Goal: Check status: Check status

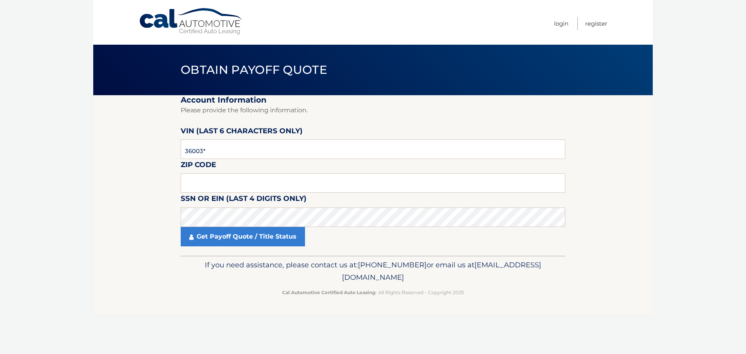
type input "360034"
type input "11001"
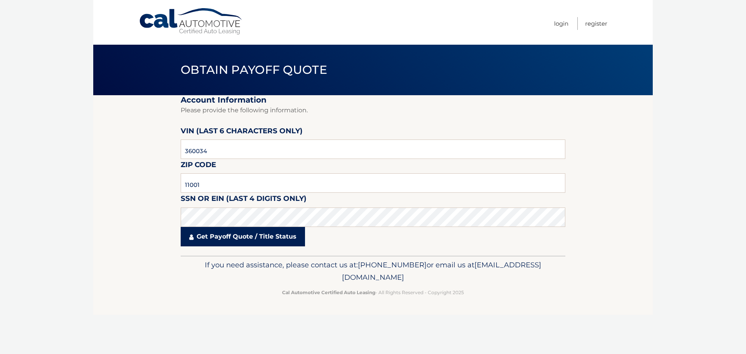
click at [275, 235] on link "Get Payoff Quote / Title Status" at bounding box center [243, 236] width 124 height 19
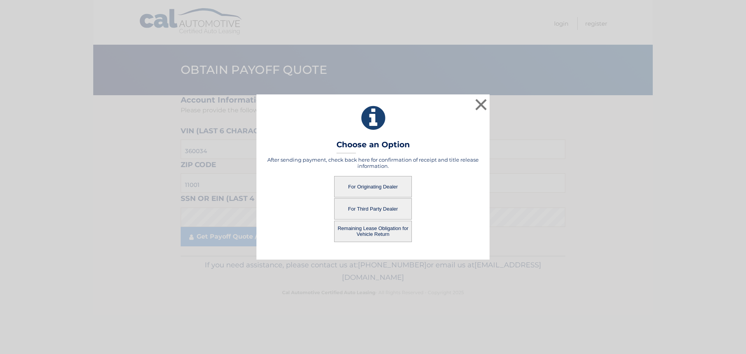
click at [372, 186] on button "For Originating Dealer" at bounding box center [373, 186] width 78 height 21
click at [373, 225] on button "Remaining Lease Obligation for Vehicle Return" at bounding box center [373, 231] width 78 height 21
click at [372, 227] on button "Remaining Lease Obligation for Vehicle Return" at bounding box center [373, 231] width 78 height 21
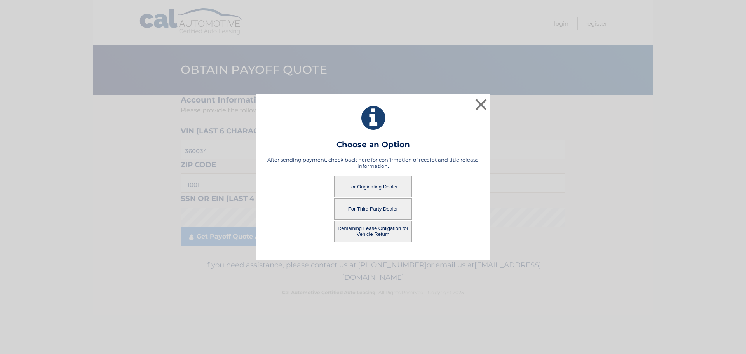
click at [372, 227] on button "Remaining Lease Obligation for Vehicle Return" at bounding box center [373, 231] width 78 height 21
click at [388, 229] on button "Remaining Lease Obligation for Vehicle Return" at bounding box center [373, 231] width 78 height 21
click at [385, 229] on button "Remaining Lease Obligation for Vehicle Return" at bounding box center [373, 231] width 78 height 21
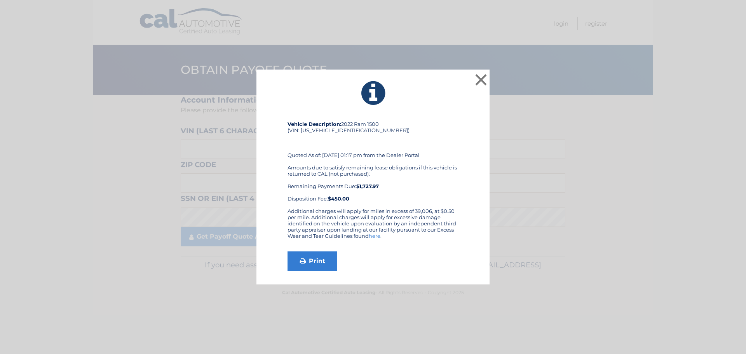
click at [399, 227] on div "Additional charges will apply for miles in excess of 39,006, at $0.50 per mile.…" at bounding box center [373, 226] width 171 height 37
click at [308, 259] on link "Print" at bounding box center [313, 260] width 50 height 19
click at [482, 77] on button "×" at bounding box center [481, 80] width 16 height 16
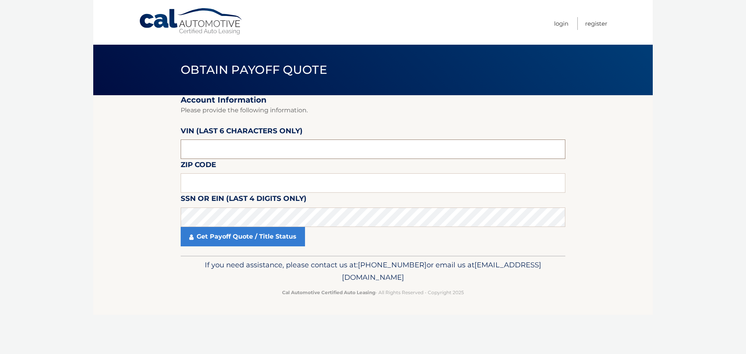
click at [204, 150] on input "text" at bounding box center [373, 149] width 385 height 19
type input "360034"
click at [230, 181] on input "text" at bounding box center [373, 182] width 385 height 19
type input "11001"
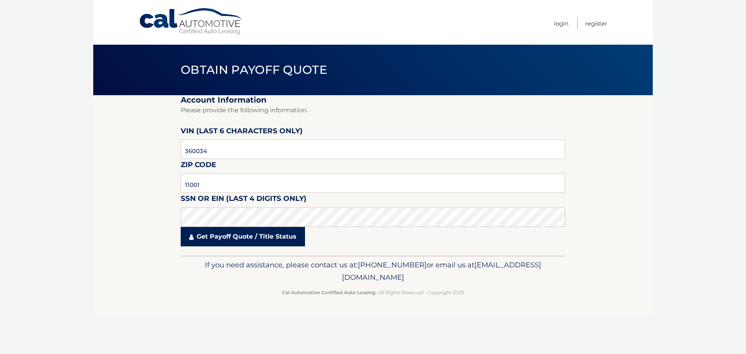
click at [206, 236] on link "Get Payoff Quote / Title Status" at bounding box center [243, 236] width 124 height 19
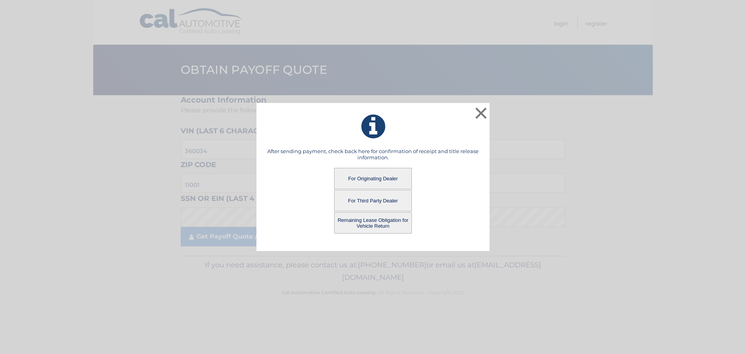
click at [377, 197] on button "For Third Party Dealer" at bounding box center [373, 200] width 78 height 21
click at [368, 198] on button "For Third Party Dealer" at bounding box center [373, 200] width 78 height 21
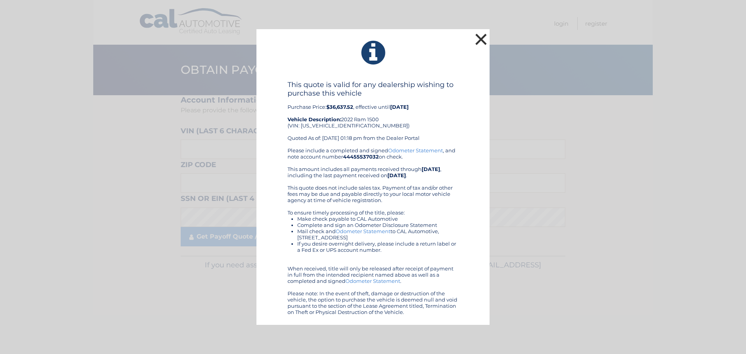
click at [479, 40] on button "×" at bounding box center [481, 39] width 16 height 16
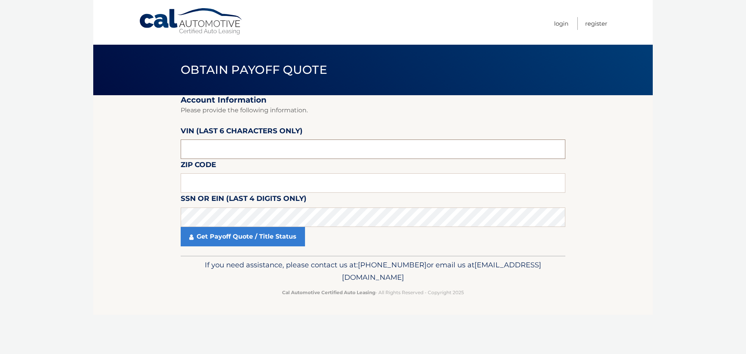
click at [198, 150] on input "text" at bounding box center [373, 149] width 385 height 19
type input "360034"
type input "11001"
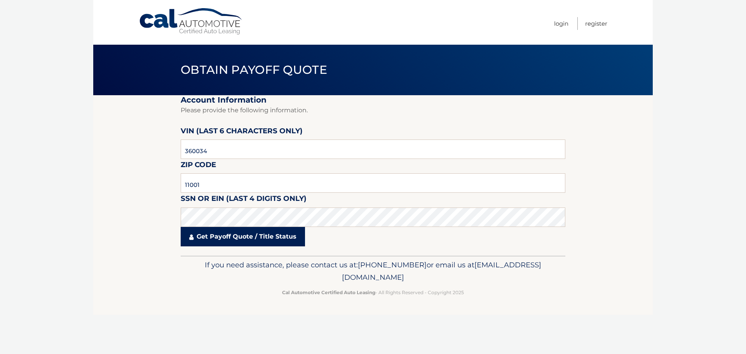
click at [221, 236] on link "Get Payoff Quote / Title Status" at bounding box center [243, 236] width 124 height 19
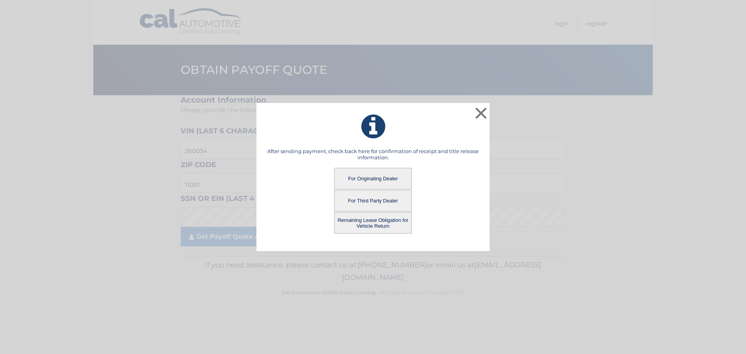
click at [369, 180] on button "For Originating Dealer" at bounding box center [373, 178] width 78 height 21
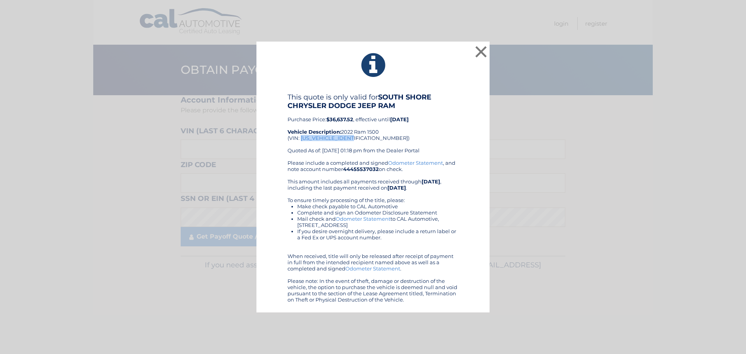
drag, startPoint x: 355, startPoint y: 140, endPoint x: 300, endPoint y: 141, distance: 54.4
click at [300, 141] on div "This quote is only valid for SOUTH SHORE CHRYSLER DODGE JEEP RAM Purchase Price…" at bounding box center [373, 126] width 171 height 67
copy div "1C6SRFFT0NN360034"
